Goal: Task Accomplishment & Management: Complete application form

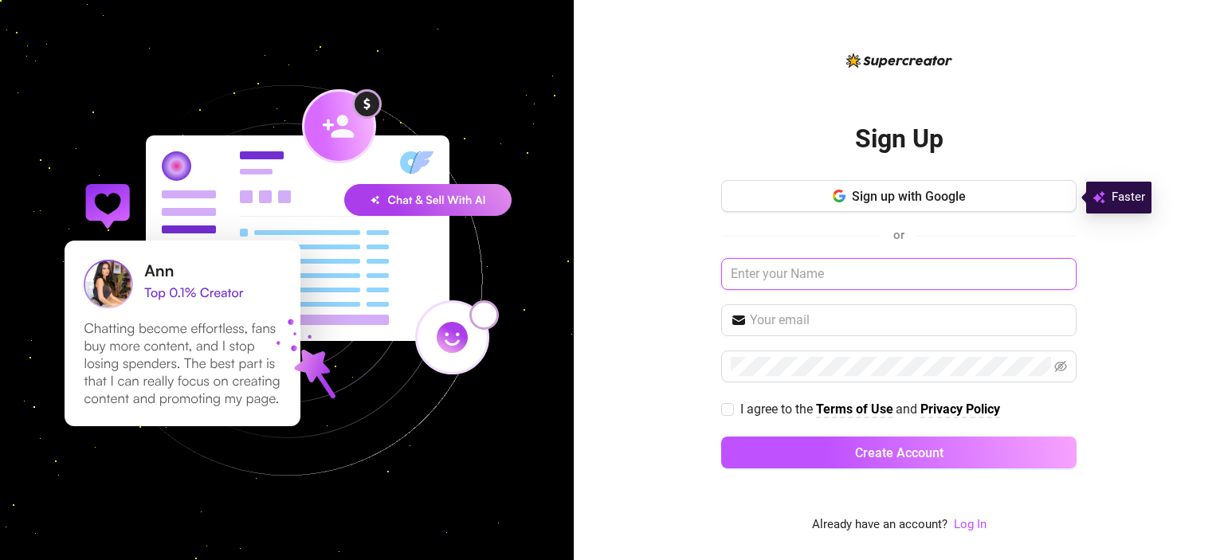
click at [784, 274] on input "text" at bounding box center [899, 274] width 356 height 32
click at [967, 531] on link "Log In" at bounding box center [970, 524] width 33 height 14
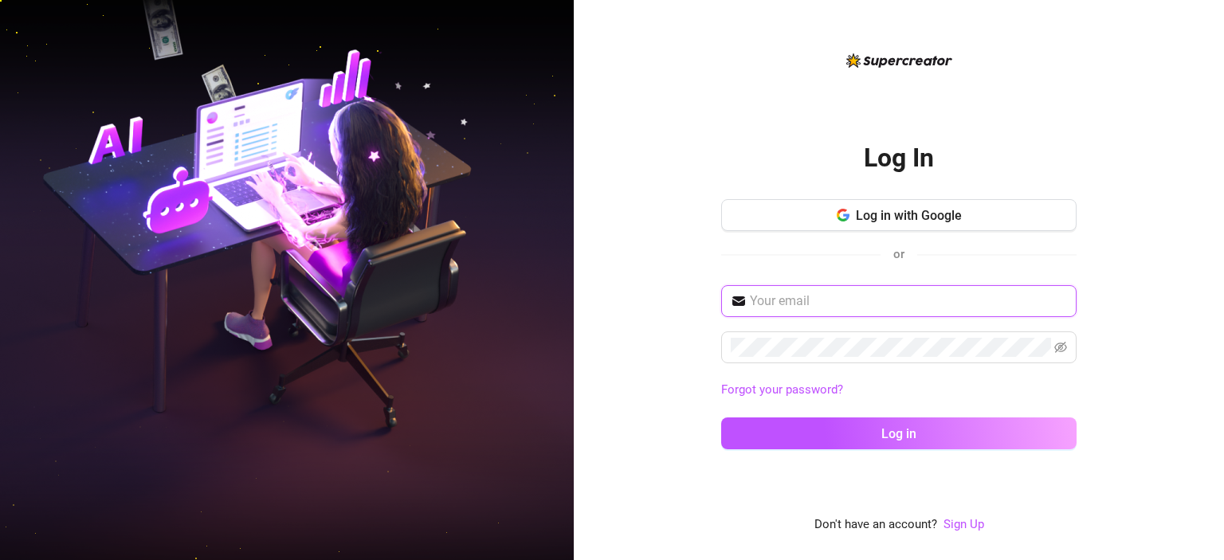
click at [850, 304] on input "text" at bounding box center [908, 301] width 317 height 19
type input "[EMAIL_ADDRESS][DOMAIN_NAME]"
click at [721, 418] on button "Log in" at bounding box center [899, 434] width 356 height 32
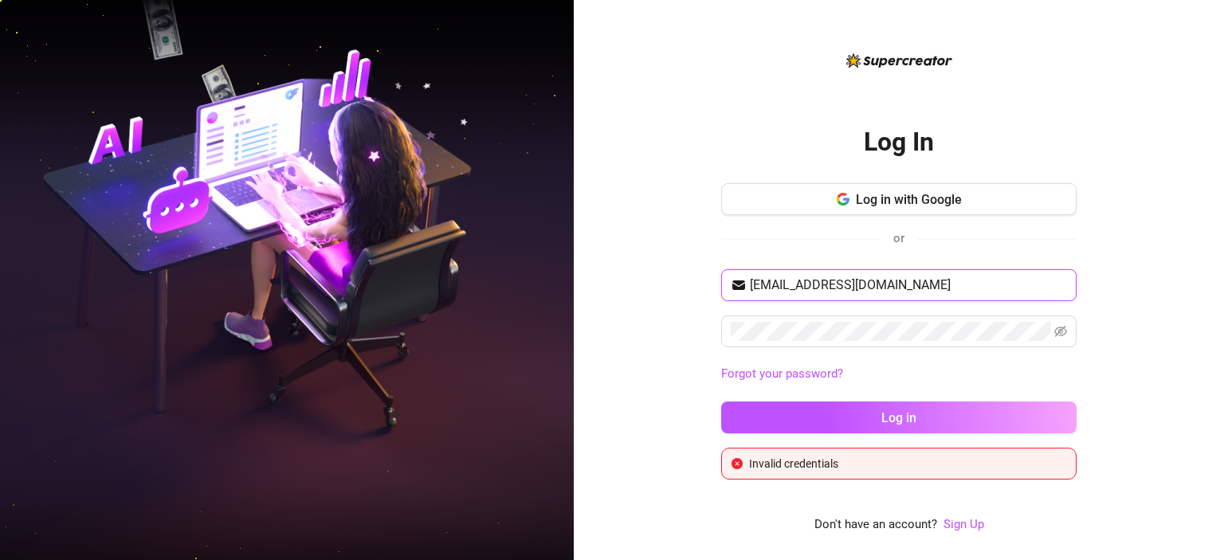
drag, startPoint x: 909, startPoint y: 281, endPoint x: 647, endPoint y: 286, distance: 262.3
click at [647, 286] on div "Log In Log in with Google or [EMAIL_ADDRESS][DOMAIN_NAME] Forgot your password?…" at bounding box center [899, 280] width 650 height 560
click at [819, 210] on button "Log in with Google" at bounding box center [899, 199] width 356 height 32
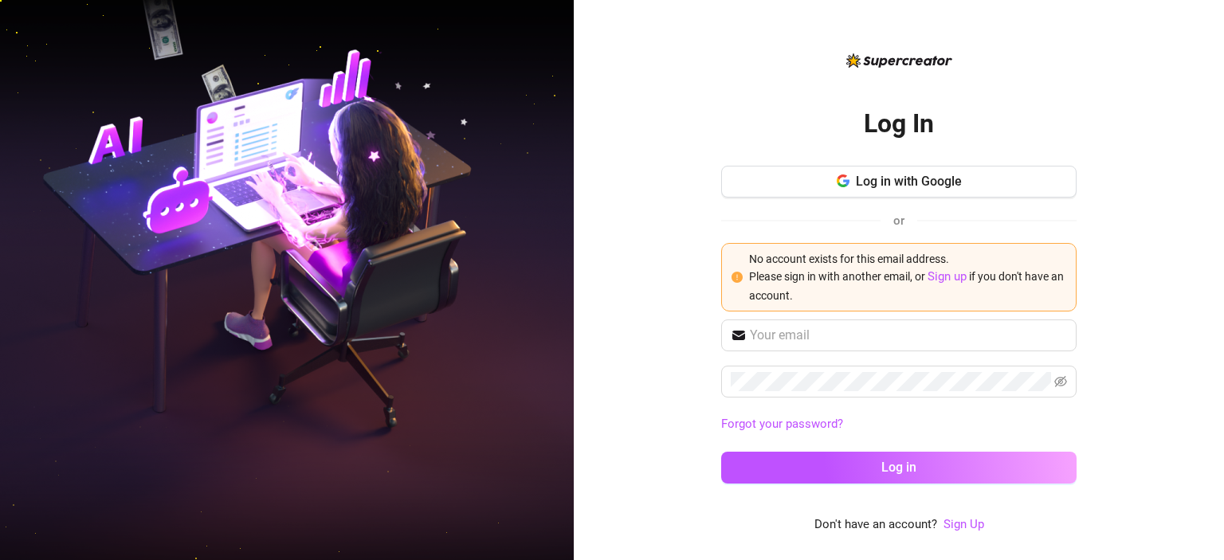
click at [578, 305] on div "Log In Log in with Google or No account exists for this email address. Please s…" at bounding box center [899, 280] width 650 height 560
click at [787, 203] on div "Log in with Google or No account exists for this email address. Please sign in …" at bounding box center [899, 239] width 356 height 146
click at [907, 179] on span "Log in with Google" at bounding box center [909, 181] width 106 height 15
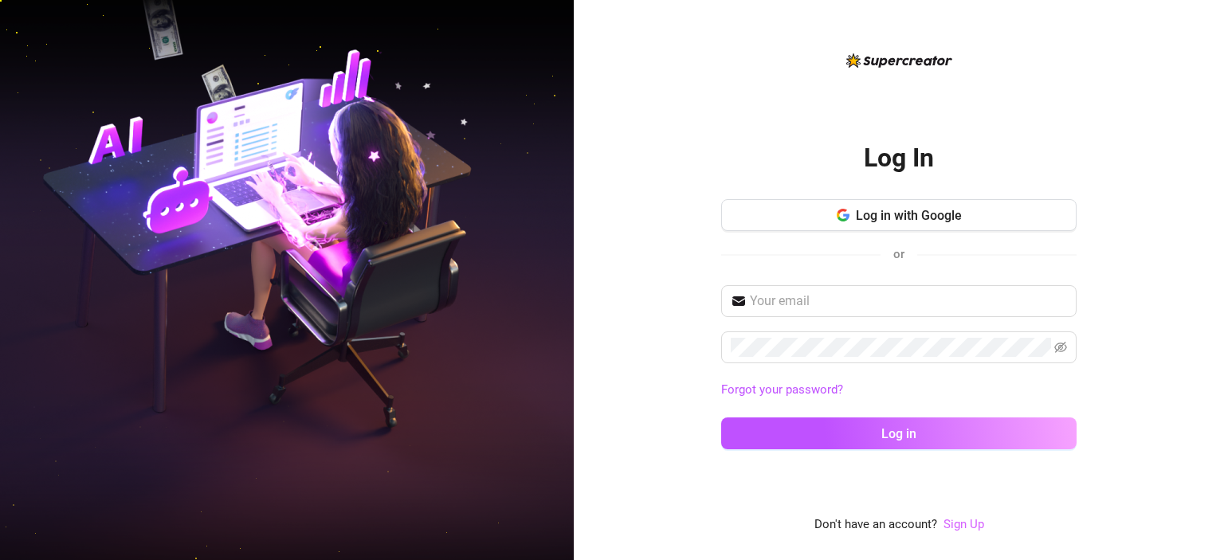
click at [964, 530] on link "Sign Up" at bounding box center [964, 524] width 41 height 14
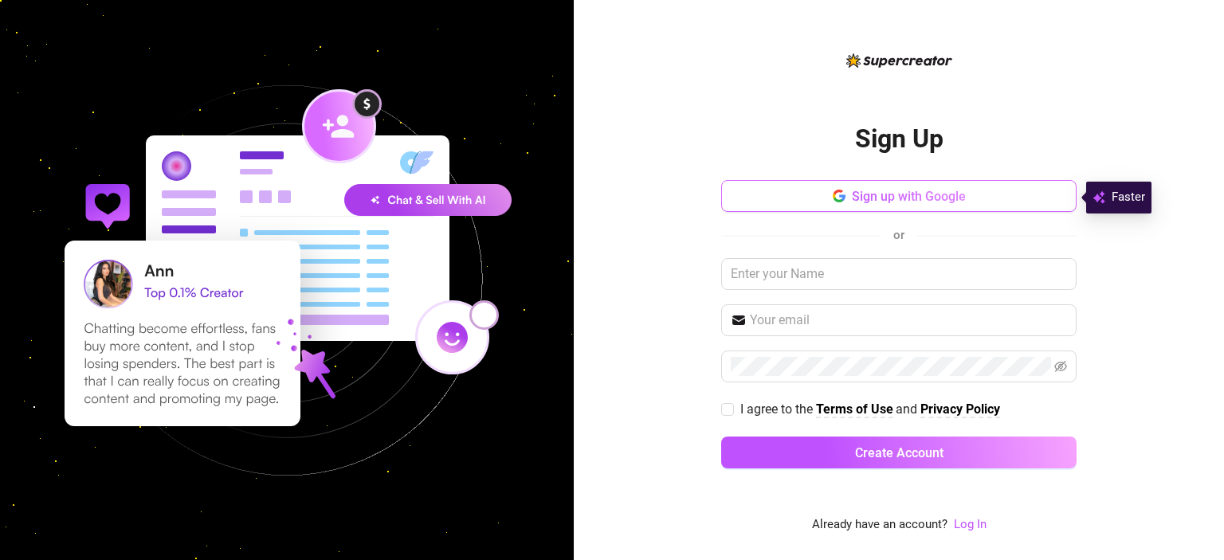
click at [843, 202] on icon "button" at bounding box center [839, 196] width 13 height 13
